Goal: Obtain resource: Download file/media

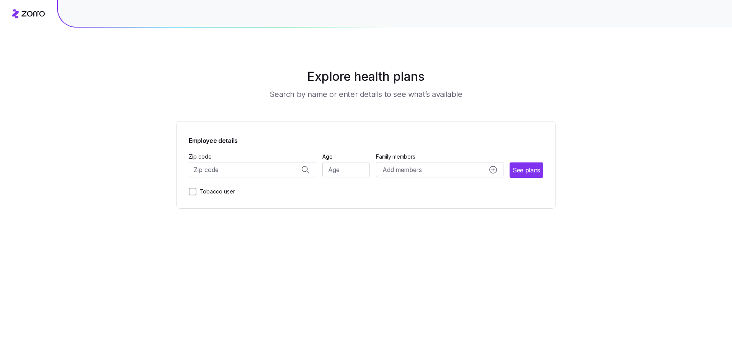
click at [30, 15] on icon at bounding box center [28, 13] width 33 height 9
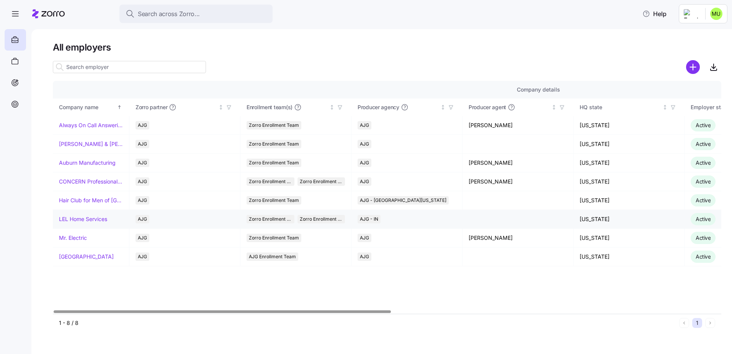
click at [91, 217] on link "LEL Home Services" at bounding box center [83, 219] width 48 height 8
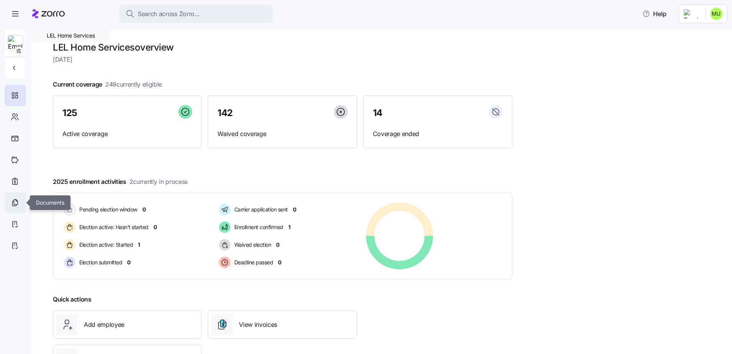
click at [17, 202] on icon at bounding box center [15, 202] width 8 height 9
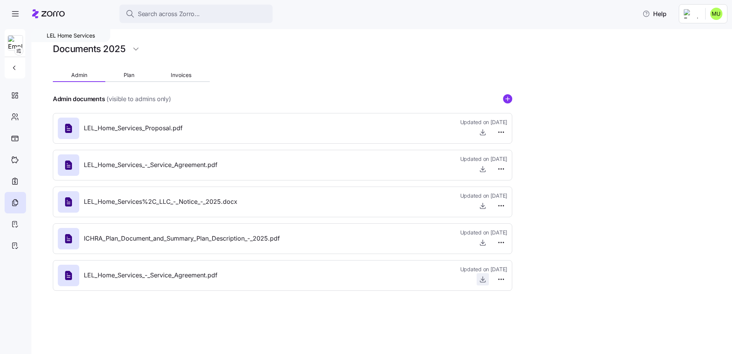
click at [482, 279] on icon "button" at bounding box center [482, 278] width 0 height 4
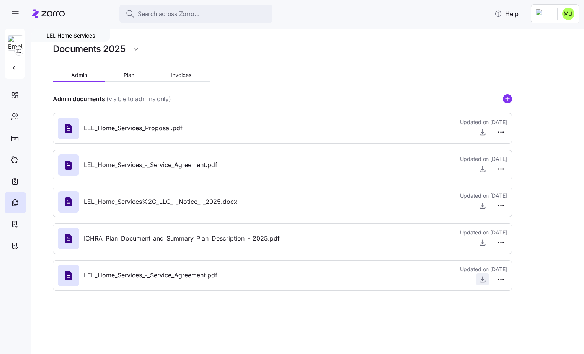
click at [481, 279] on icon "button" at bounding box center [483, 279] width 8 height 8
click at [483, 131] on icon "button" at bounding box center [483, 132] width 8 height 8
click at [482, 170] on icon "button" at bounding box center [483, 169] width 8 height 8
click at [129, 75] on span "Plan" at bounding box center [129, 74] width 11 height 5
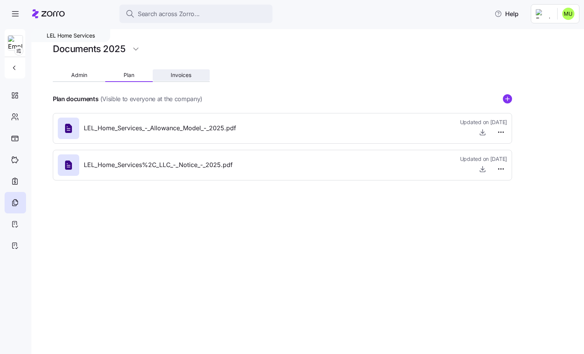
click at [183, 74] on span "Invoices" at bounding box center [181, 74] width 21 height 5
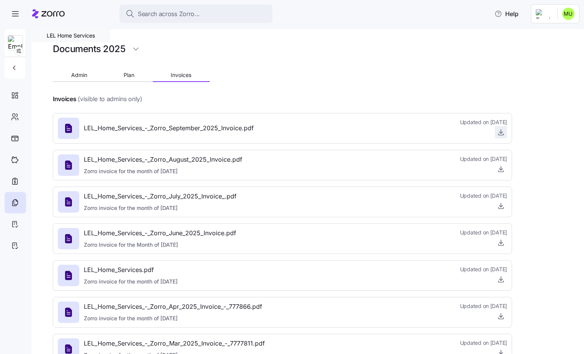
click at [500, 131] on icon "button" at bounding box center [501, 132] width 8 height 8
click at [80, 79] on button "Admin" at bounding box center [79, 74] width 52 height 11
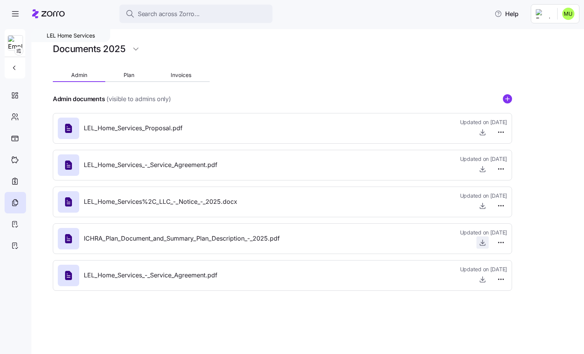
click at [481, 243] on icon "button" at bounding box center [483, 242] width 8 height 8
click at [570, 15] on html "Search across Zorro... Help LEL Home Services Documents 2025 Admin Plan Invoice…" at bounding box center [292, 174] width 584 height 349
click at [546, 59] on div "Log out" at bounding box center [543, 59] width 30 height 8
